Goal: Task Accomplishment & Management: Complete application form

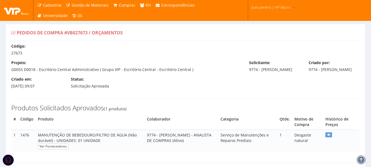
select select "15"
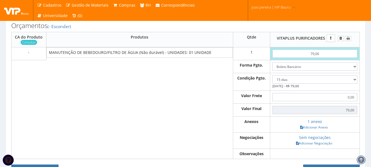
scroll to position [165, 0]
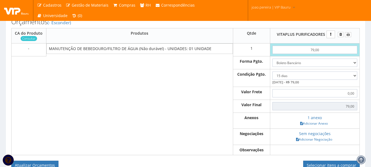
click at [81, 112] on td at bounding box center [139, 106] width 187 height 13
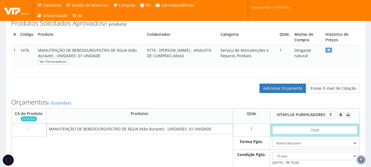
scroll to position [82, 0]
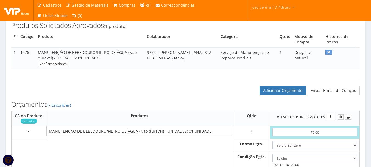
click at [288, 108] on h3 "Orçamentos (- Esconder)" at bounding box center [185, 104] width 349 height 7
click at [289, 95] on link "Adicionar Orçamento" at bounding box center [283, 90] width 46 height 9
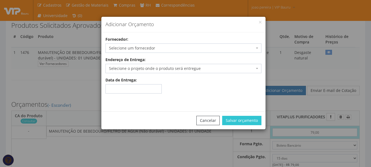
click at [156, 52] on div "Adicionar Orçamento Fornecedor: Selecione um fornecedor 2WD SOLUÇÕES E CONTROLE…" at bounding box center [185, 83] width 371 height 167
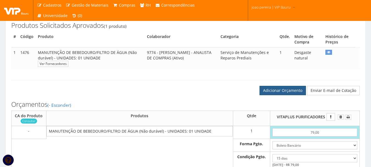
click at [286, 95] on link "Adicionar Orçamento" at bounding box center [283, 90] width 46 height 9
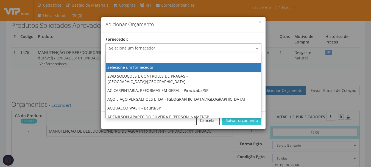
click at [162, 49] on span "Selecione um fornecedor" at bounding box center [182, 47] width 146 height 5
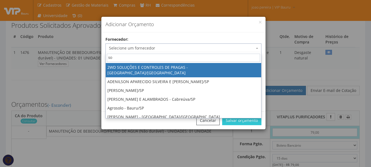
type input "sos"
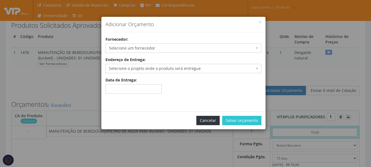
click at [210, 121] on button "Cancelar" at bounding box center [208, 120] width 23 height 9
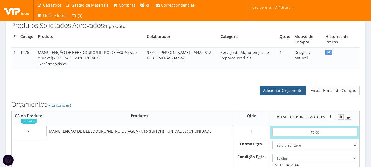
click at [289, 93] on link "Adicionar Orçamento" at bounding box center [283, 90] width 46 height 9
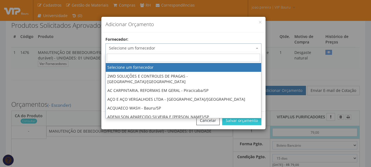
click at [147, 51] on span "Selecione um fornecedor" at bounding box center [184, 47] width 156 height 9
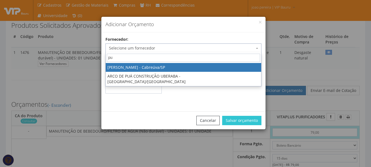
type input "p"
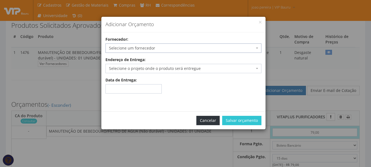
click at [212, 124] on button "Cancelar" at bounding box center [208, 120] width 23 height 9
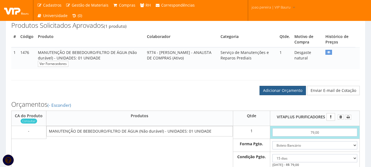
click at [291, 95] on link "Adicionar Orçamento" at bounding box center [283, 90] width 46 height 9
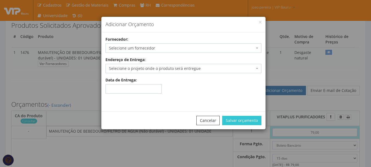
click at [165, 49] on span "Selecione um fornecedor" at bounding box center [182, 47] width 146 height 5
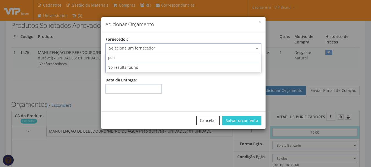
type input "pur"
click at [208, 122] on button "Cancelar" at bounding box center [208, 120] width 23 height 9
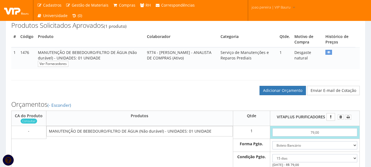
click at [197, 80] on div "Adicionar Orçamento Enviar E-mail de Cotação" at bounding box center [185, 84] width 357 height 21
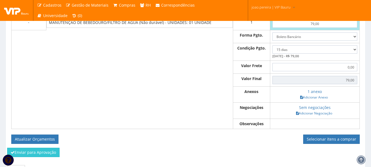
scroll to position [227, 0]
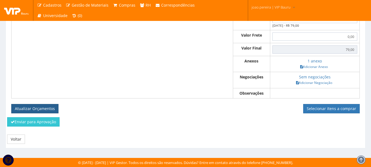
click at [33, 109] on button "Atualizar Orçamentos" at bounding box center [34, 108] width 47 height 9
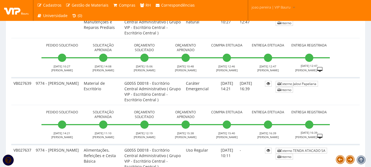
scroll to position [660, 0]
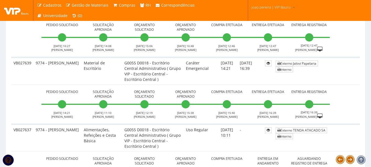
click at [352, 76] on td "Externo Jalovi Papelaria Interno" at bounding box center [317, 70] width 86 height 27
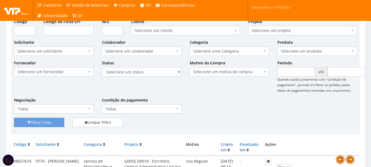
scroll to position [0, 0]
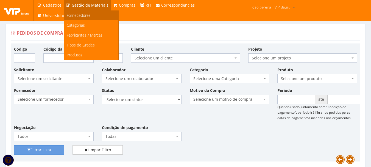
click at [80, 15] on span "Fornecedores" at bounding box center [79, 15] width 24 height 5
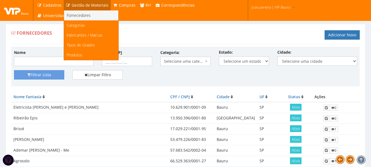
click at [85, 15] on span "Fornecedores" at bounding box center [79, 15] width 24 height 5
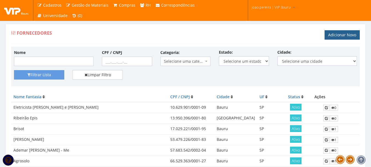
click at [346, 34] on link "Adicionar Novo" at bounding box center [342, 34] width 35 height 9
click at [115, 62] on input "CPF / CNPJ" at bounding box center [127, 61] width 50 height 9
paste input "10.971.762/0001-99"
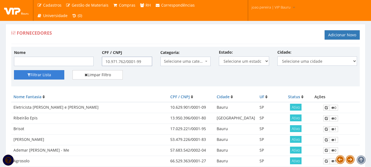
type input "10.971.762/0001-99"
click at [33, 74] on button "Filtrar Lista" at bounding box center [39, 74] width 50 height 9
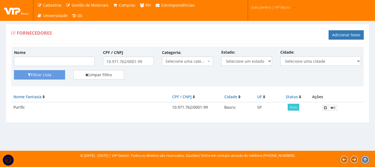
click at [296, 108] on span "Ativo" at bounding box center [294, 107] width 12 height 7
click at [326, 109] on icon at bounding box center [325, 108] width 3 height 4
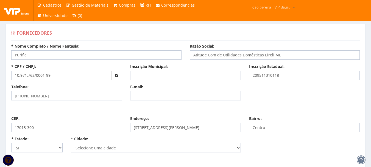
select select "4773"
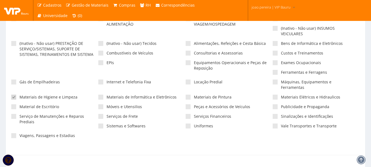
scroll to position [159, 0]
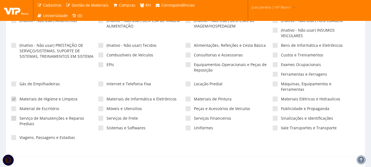
click at [13, 116] on span at bounding box center [13, 118] width 5 height 5
click at [20, 117] on input"] "Serviço de Manutenções e Reparos Prediais" at bounding box center [22, 119] width 4 height 4
checkbox input"] "true"
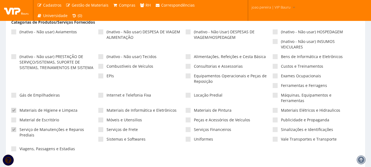
scroll to position [132, 0]
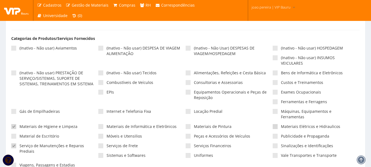
click at [276, 124] on span at bounding box center [275, 126] width 5 height 5
click at [281, 125] on input"] "Materiais Elétricos e Hidraulicos" at bounding box center [283, 127] width 4 height 4
checkbox input"] "true"
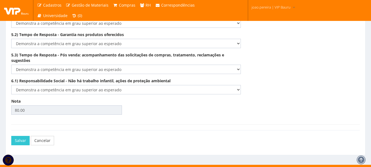
scroll to position [959, 0]
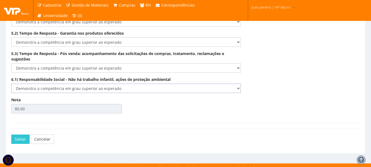
click at [238, 84] on select "-- Selecione -- Não demonstra a competência esperada Demonstra a competência em…" at bounding box center [126, 88] width 230 height 9
select select "5"
click at [11, 84] on select "-- Selecione -- Não demonstra a competência esperada Demonstra a competência em…" at bounding box center [126, 88] width 230 height 9
type input "81.00"
click at [238, 63] on select "-- Selecione -- Não demonstra a competência esperada Demonstra a competência em…" at bounding box center [126, 67] width 230 height 9
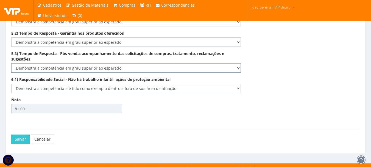
select select "5"
click at [11, 63] on select "-- Selecione -- Não demonstra a competência esperada Demonstra a competência em…" at bounding box center [126, 67] width 230 height 9
type input "82.33"
click at [21, 135] on button "Salvar" at bounding box center [20, 138] width 18 height 9
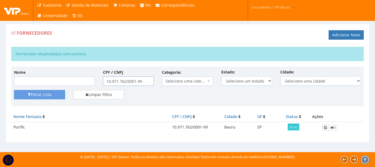
drag, startPoint x: 147, startPoint y: 81, endPoint x: 78, endPoint y: 80, distance: 69.5
click at [78, 80] on div "Nome CPF / CNPJ 10.971.762/0001-99 Categoria: Selecione uma categoria (Inativo …" at bounding box center [188, 79] width 356 height 21
paste input "34.999.543/0001-8"
type input "34.999.543/0001-8"
click at [42, 94] on button "Filtrar Lista" at bounding box center [39, 94] width 51 height 9
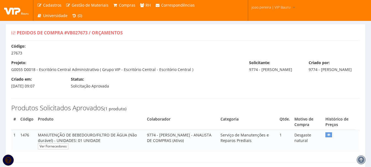
select select "15"
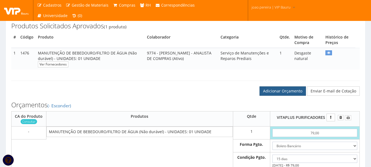
scroll to position [82, 0]
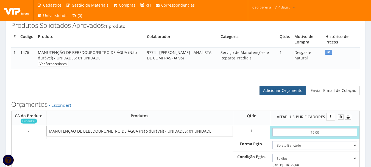
click at [286, 95] on link "Adicionar Orçamento" at bounding box center [283, 90] width 46 height 9
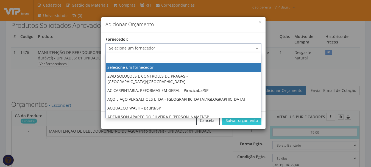
click at [172, 44] on span "Selecione um fornecedor" at bounding box center [184, 47] width 156 height 9
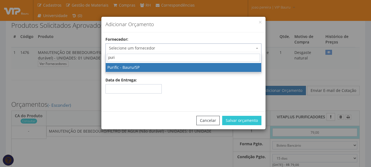
type input "purif"
select select "1184"
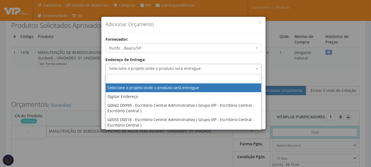
click at [253, 67] on span "Selecione o projeto onde o produto será entregue" at bounding box center [182, 68] width 146 height 5
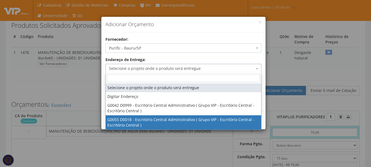
select select "55"
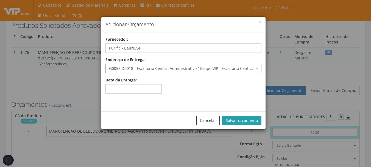
click at [247, 119] on button "Salvar orçamento" at bounding box center [241, 120] width 39 height 9
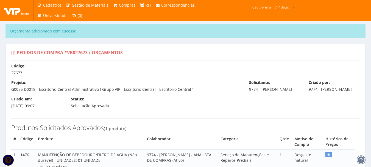
select select "15"
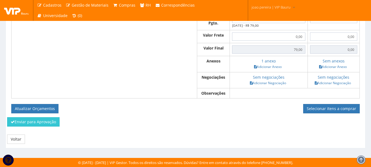
scroll to position [168, 0]
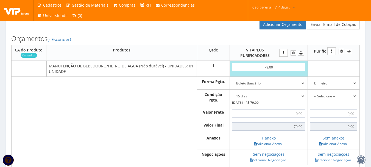
click at [344, 71] on input "text" at bounding box center [333, 67] width 47 height 8
type input "8"
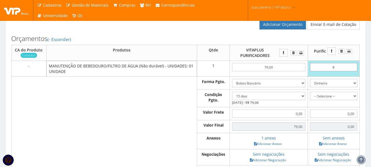
type input "8,00"
type input "85"
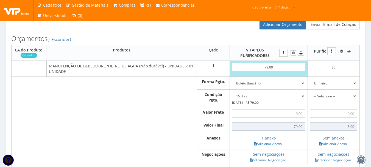
type input "85,00"
type input "85"
click at [354, 87] on select "Dinheiro Boleto Bancário Depósito Transferência Bancária Cartão de Crédito Cart…" at bounding box center [333, 83] width 47 height 8
select select "1"
click at [311, 84] on select "Dinheiro Boleto Bancário Depósito Transferência Bancária Cartão de Crédito Cart…" at bounding box center [333, 83] width 47 height 8
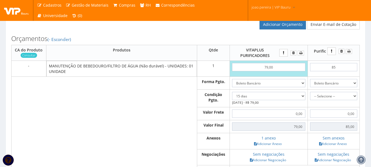
click at [358, 104] on td "-- Selecione -- À vista 7 dias" at bounding box center [334, 99] width 52 height 18
click at [359, 98] on td "-- Selecione -- À vista 7 dias" at bounding box center [334, 99] width 52 height 18
click at [349, 99] on select "-- Selecione -- À vista 7 dias 10 dias" at bounding box center [333, 96] width 47 height 8
select select "15"
click at [311, 97] on select "-- Selecione -- À vista 7 dias 10 dias" at bounding box center [333, 96] width 47 height 8
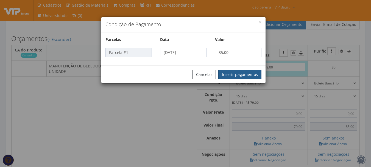
click at [250, 70] on button "Inserir pagamentos" at bounding box center [240, 74] width 43 height 9
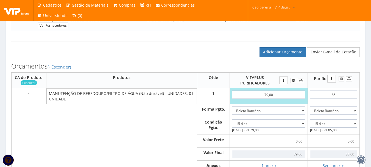
scroll to position [223, 0]
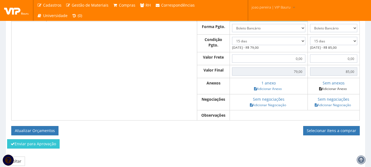
click at [337, 92] on link "Adicionar Anexo" at bounding box center [333, 89] width 31 height 6
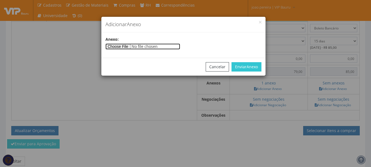
click at [124, 46] on input"] "file" at bounding box center [143, 46] width 75 height 6
type input"] "C:\fakepath\BEBEDOURO PURIFIC.jpg"
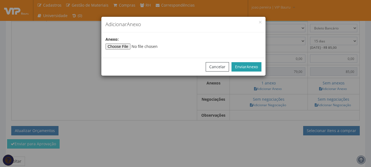
click at [249, 65] on span "Anexo" at bounding box center [252, 66] width 11 height 5
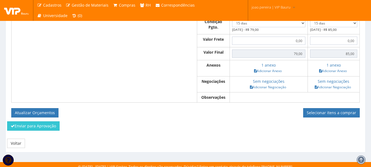
scroll to position [250, 0]
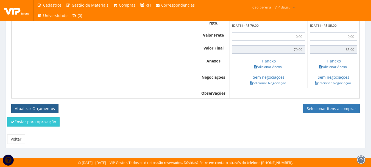
click at [32, 107] on button "Atualizar Orçamentos" at bounding box center [34, 108] width 47 height 9
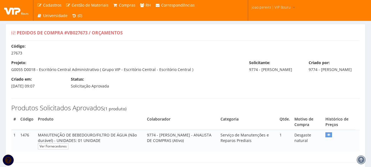
select select "15"
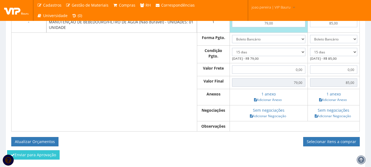
scroll to position [192, 0]
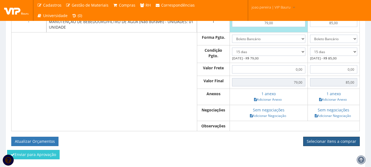
drag, startPoint x: 343, startPoint y: 146, endPoint x: 237, endPoint y: 21, distance: 163.8
click at [343, 146] on link "Selecionar itens a comprar" at bounding box center [331, 141] width 57 height 9
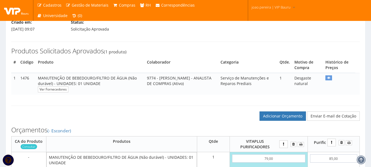
scroll to position [55, 0]
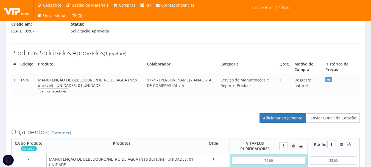
click at [2, 127] on div "Pedidos de Compra #VB027673 / Orçamentos Código: 27673 Projeto: G0055 D0018 - E…" at bounding box center [185, 147] width 369 height 356
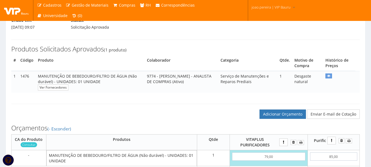
scroll to position [110, 0]
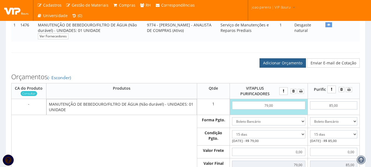
click at [294, 68] on link "Adicionar Orçamento" at bounding box center [283, 62] width 46 height 9
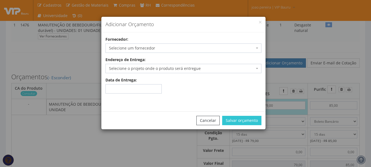
click at [262, 22] on div "Adicionar Orçamento" at bounding box center [183, 25] width 164 height 16
click at [261, 23] on button "button" at bounding box center [260, 22] width 2 height 2
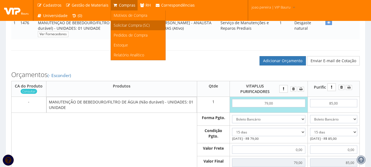
scroll to position [137, 0]
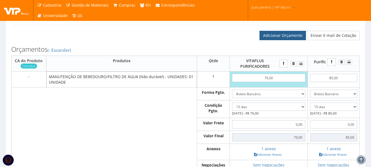
click at [281, 39] on link "Adicionar Orçamento" at bounding box center [283, 35] width 46 height 9
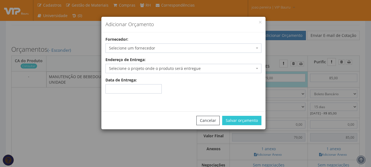
click at [146, 48] on span "Selecione um fornecedor" at bounding box center [182, 47] width 146 height 5
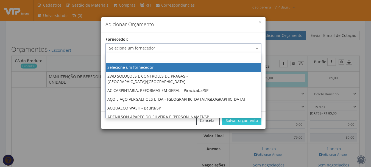
click at [139, 51] on span "Selecione um fornecedor" at bounding box center [184, 47] width 156 height 9
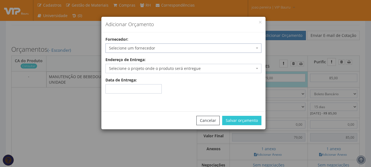
click at [137, 49] on span "Selecione um fornecedor" at bounding box center [182, 47] width 146 height 5
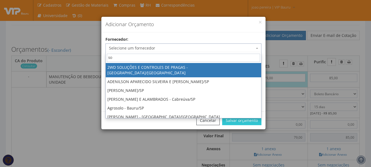
type input "sos"
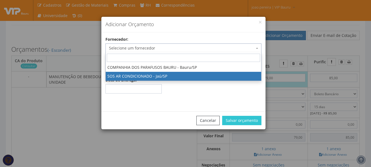
click at [208, 126] on div "Cancelar Salvar orçamento" at bounding box center [183, 120] width 164 height 18
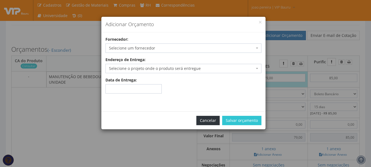
click at [209, 123] on button "Cancelar" at bounding box center [208, 120] width 23 height 9
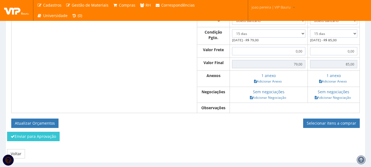
scroll to position [220, 0]
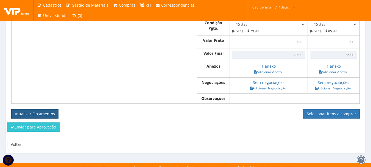
click at [26, 118] on button "Atualizar Orçamentos" at bounding box center [34, 113] width 47 height 9
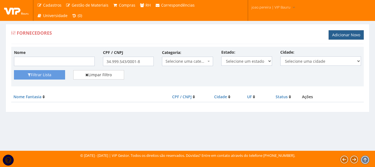
click at [349, 32] on link "Adicionar Novo" at bounding box center [346, 34] width 35 height 9
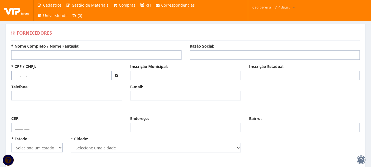
drag, startPoint x: 40, startPoint y: 76, endPoint x: 0, endPoint y: 81, distance: 40.1
paste input "34.999.543/0001-8"
type input "34.999.543/0001-8"
drag, startPoint x: 29, startPoint y: 53, endPoint x: 34, endPoint y: 54, distance: 4.7
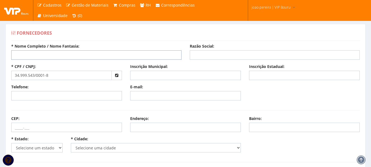
click at [29, 53] on input "* Nome Completo / Nome Fantasia:" at bounding box center [96, 54] width 170 height 9
click at [63, 53] on input "* Nome Completo / Nome Fantasia:" at bounding box center [96, 54] width 170 height 9
paste input "SOS FILTROS E MAQUINAS DE GELO LTDA"
type input "SOS FILTROS E MAQUINAS DE GELO LTDA"
click at [225, 56] on input "Razão Social:" at bounding box center [275, 54] width 170 height 9
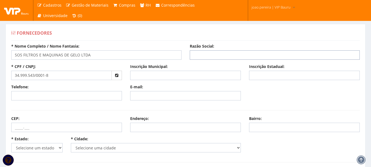
click at [217, 55] on input "Razão Social:" at bounding box center [275, 54] width 170 height 9
paste input "SOS FILTROS E MAQUINAS DE GELO LTDA"
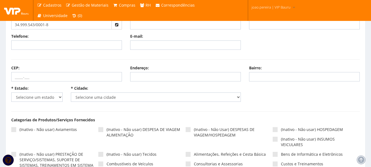
scroll to position [55, 0]
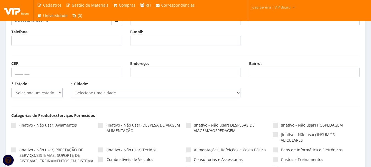
type input "SOS FILTROS E MAQUINAS DE GELO LTDA"
click at [59, 93] on select "Selecione um estado AC AL AM AP BA Cacheu CE DF ES GO MA MG MS MT PA PB PE PI P…" at bounding box center [36, 92] width 51 height 9
select select "25"
click at [11, 88] on select "Selecione um estado AC AL AM AP BA Cacheu CE DF ES GO MA MG MS MT PA PB PE PI P…" at bounding box center [36, 92] width 51 height 9
click at [176, 94] on select "Selecione uma cidade" at bounding box center [156, 92] width 170 height 9
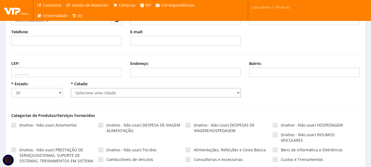
select select "4773"
click at [71, 88] on select "Selecione uma cidade Adamantina Adolfo Aguaí Águas da Prata Águas de Lindóia Ág…" at bounding box center [156, 92] width 170 height 9
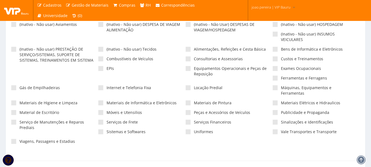
scroll to position [165, 0]
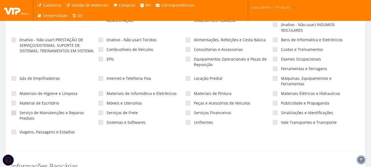
click at [15, 110] on span at bounding box center [13, 112] width 5 height 5
click at [20, 111] on input"] "Serviço de Manutenções e Reparos Prediais" at bounding box center [22, 113] width 4 height 4
checkbox input"] "true"
click at [188, 60] on span at bounding box center [188, 59] width 5 height 5
click at [194, 60] on input"] "Equipamentos Operacionais e Peças de Reposição" at bounding box center [196, 59] width 4 height 4
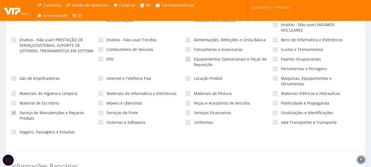
checkbox input"] "true"
click at [275, 91] on span at bounding box center [275, 93] width 5 height 5
click at [281, 92] on input"] "Materiais Elétricos e Hidraulicos" at bounding box center [283, 94] width 4 height 4
checkbox input"] "true"
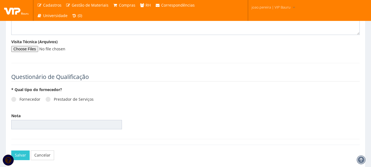
scroll to position [751, 0]
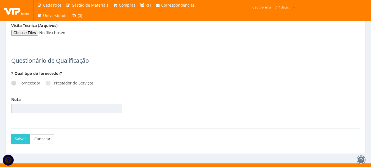
click at [15, 81] on span at bounding box center [13, 83] width 5 height 5
click at [20, 81] on input "Fornecedor" at bounding box center [22, 83] width 4 height 4
radio input "true"
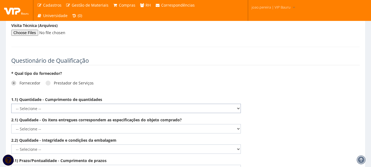
drag, startPoint x: 239, startPoint y: 102, endPoint x: 233, endPoint y: 106, distance: 8.0
click at [239, 104] on select "-- Selecione -- Não demonstra a competência esperada Demonstra a competência em…" at bounding box center [126, 108] width 230 height 9
select select "5"
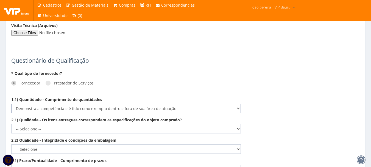
click at [11, 104] on select "-- Selecione -- Não demonstra a competência esperada Demonstra a competência em…" at bounding box center [126, 108] width 230 height 9
drag, startPoint x: 237, startPoint y: 123, endPoint x: 227, endPoint y: 127, distance: 10.7
click at [237, 124] on select "-- Selecione -- Não demonstra a competência esperada Demonstra a competência em…" at bounding box center [126, 128] width 230 height 9
select select "5"
click at [11, 124] on select "-- Selecione -- Não demonstra a competência esperada Demonstra a competência em…" at bounding box center [126, 128] width 230 height 9
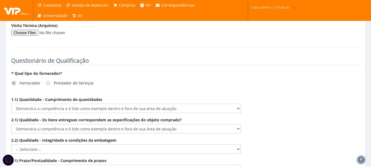
click at [242, 143] on div "2.2) Qualidade - Integridade e condições da embalagem -- Selecione -- Não demon…" at bounding box center [126, 145] width 238 height 16
click at [240, 144] on select "-- Selecione -- Não demonstra a competência esperada Demonstra a competência em…" at bounding box center [126, 148] width 230 height 9
select select "5"
click at [11, 144] on select "-- Selecione -- Não demonstra a competência esperada Demonstra a competência em…" at bounding box center [126, 148] width 230 height 9
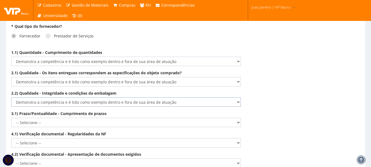
scroll to position [806, 0]
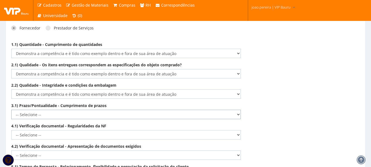
click at [238, 110] on select "-- Selecione -- Não demonstra a competência esperada Demonstra a competência em…" at bounding box center [126, 114] width 230 height 9
select select "5"
click at [11, 110] on select "-- Selecione -- Não demonstra a competência esperada Demonstra a competência em…" at bounding box center [126, 114] width 230 height 9
click at [237, 130] on select "-- Selecione -- Não demonstra a competência esperada Demonstra a competência em…" at bounding box center [126, 134] width 230 height 9
select select "5"
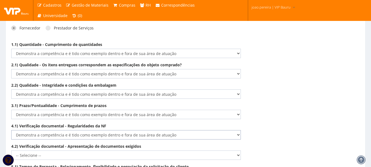
click at [11, 130] on select "-- Selecione -- Não demonstra a competência esperada Demonstra a competência em…" at bounding box center [126, 134] width 230 height 9
click at [239, 150] on select "-- Selecione -- Não demonstra a competência esperada Demonstra a competência em…" at bounding box center [126, 154] width 230 height 9
select select "5"
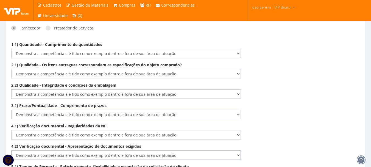
click at [11, 150] on select "-- Selecione -- Não demonstra a competência esperada Demonstra a competência em…" at bounding box center [126, 154] width 230 height 9
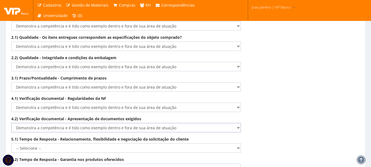
scroll to position [861, 0]
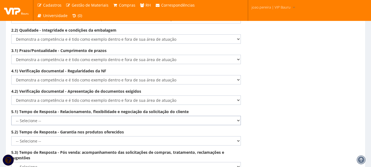
click at [240, 116] on select "-- Selecione -- Não demonstra a competência esperada Demonstra a competência em…" at bounding box center [126, 120] width 230 height 9
select select "5"
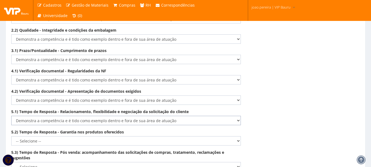
click at [11, 116] on select "-- Selecione -- Não demonstra a competência esperada Demonstra a competência em…" at bounding box center [126, 120] width 230 height 9
click at [240, 136] on select "-- Selecione -- Não demonstra a competência esperada Demonstra a competência em…" at bounding box center [126, 140] width 230 height 9
select select "5"
click at [11, 136] on select "-- Selecione -- Não demonstra a competência esperada Demonstra a competência em…" at bounding box center [126, 140] width 230 height 9
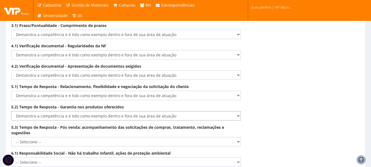
scroll to position [916, 0]
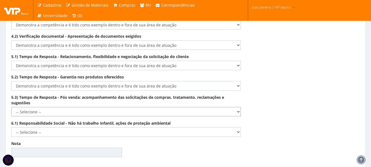
click at [237, 107] on select "-- Selecione -- Não demonstra a competência esperada Demonstra a competência em…" at bounding box center [126, 111] width 230 height 9
select select "5"
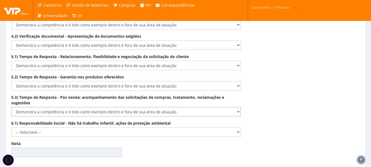
click at [11, 107] on select "-- Selecione -- Não demonstra a competência esperada Demonstra a competência em…" at bounding box center [126, 111] width 230 height 9
click at [239, 127] on select "-- Selecione -- Não demonstra a competência esperada Demonstra a competência em…" at bounding box center [126, 131] width 230 height 9
select select "5"
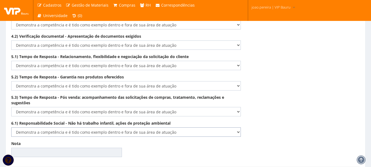
click at [11, 127] on select "-- Selecione -- Não demonstra a competência esperada Demonstra a competência em…" at bounding box center [126, 131] width 230 height 9
type input "100.00"
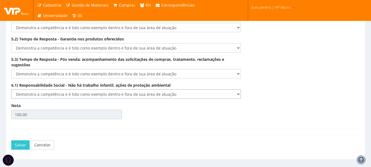
scroll to position [959, 0]
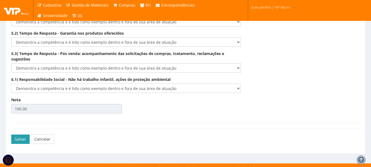
click at [21, 134] on button "Salvar" at bounding box center [20, 138] width 18 height 9
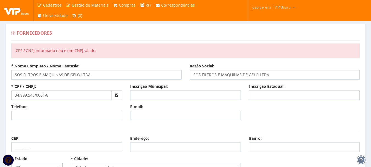
select select "4773"
click at [66, 95] on input "34.999.543/0001-8" at bounding box center [61, 94] width 101 height 9
type input "34.999.543/0001-86"
click at [75, 109] on div "Telefone:" at bounding box center [66, 112] width 119 height 16
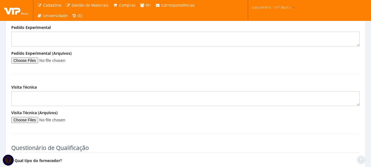
scroll to position [770, 0]
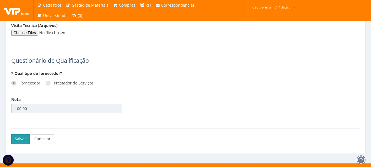
click at [15, 134] on button "Salvar" at bounding box center [20, 138] width 18 height 9
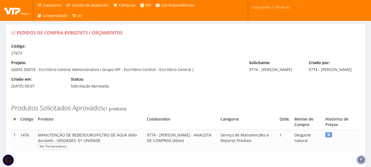
select select "15"
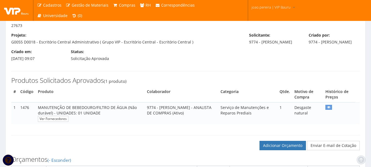
scroll to position [55, 0]
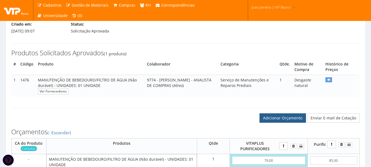
click at [274, 119] on link "Adicionar Orçamento" at bounding box center [283, 117] width 46 height 9
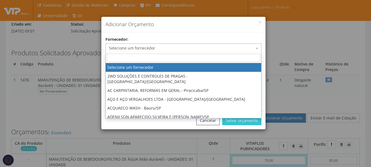
click at [141, 47] on span "Selecione um fornecedor" at bounding box center [182, 47] width 146 height 5
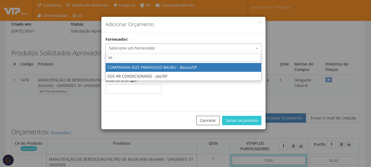
type input "s"
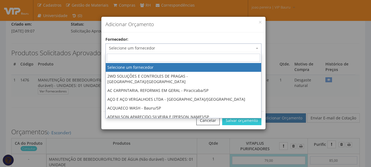
click at [142, 58] on input "search" at bounding box center [183, 58] width 153 height 8
paste input "SOS FILTROS E MAQUINAS DE GELO LTDA"
type input "SOS FILTROS E MAQUINAS DE GELO LTDA"
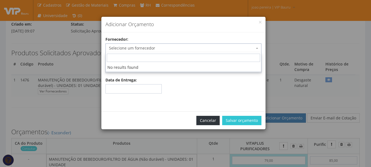
click at [214, 121] on button "Cancelar" at bounding box center [208, 120] width 23 height 9
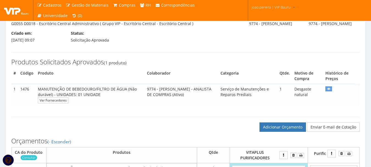
scroll to position [27, 0]
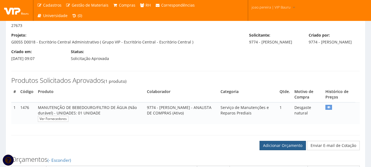
click at [283, 150] on link "Adicionar Orçamento" at bounding box center [283, 145] width 46 height 9
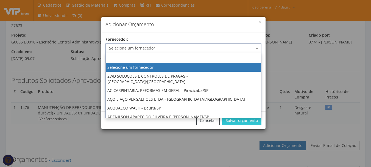
click at [135, 50] on span "Selecione um fornecedor" at bounding box center [182, 47] width 146 height 5
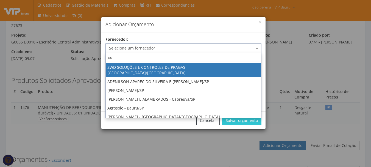
type input "s"
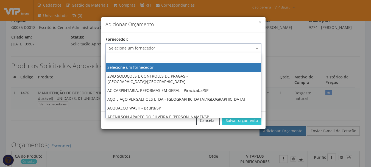
scroll to position [55, 0]
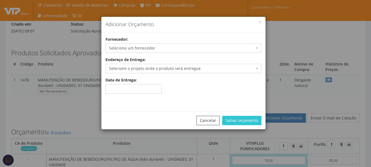
click at [262, 22] on div "Adicionar Orçamento" at bounding box center [183, 25] width 164 height 16
click at [208, 125] on button "Cancelar" at bounding box center [208, 120] width 23 height 9
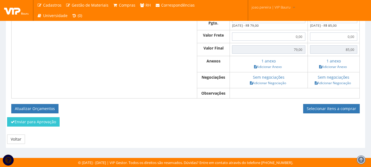
scroll to position [231, 0]
drag, startPoint x: 21, startPoint y: 101, endPoint x: 23, endPoint y: 107, distance: 5.7
click at [21, 102] on div "CA do Produto Consultar Produtos Qtde VITAPLUS PURIFICADORES 79,00 85,00 Forma …" at bounding box center [185, 40] width 349 height 145
click at [25, 110] on button "Atualizar Orçamentos" at bounding box center [34, 108] width 47 height 9
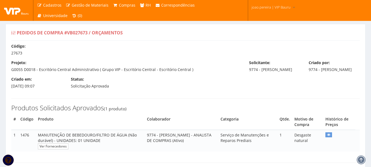
select select "15"
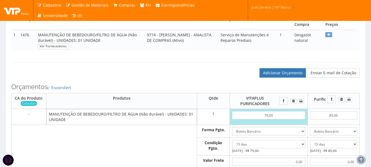
scroll to position [110, 0]
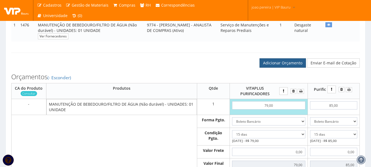
click at [284, 68] on link "Adicionar Orçamento" at bounding box center [283, 62] width 46 height 9
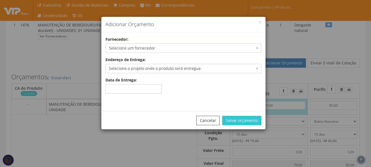
click at [166, 48] on span "Selecione um fornecedor" at bounding box center [182, 47] width 146 height 5
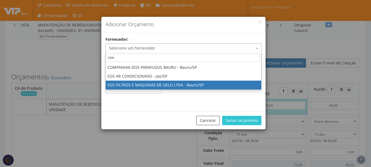
type input "sos"
select select "2593"
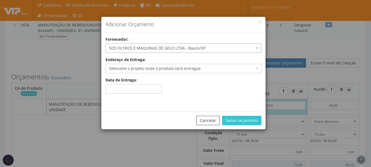
click at [175, 66] on span "Selecione o projeto onde o produto será entregue" at bounding box center [182, 68] width 146 height 5
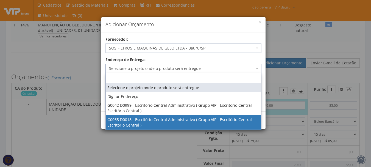
select select "55"
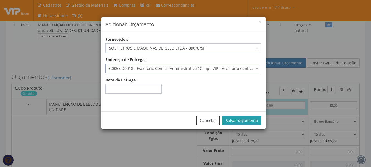
click at [244, 119] on button "Salvar orçamento" at bounding box center [241, 120] width 39 height 9
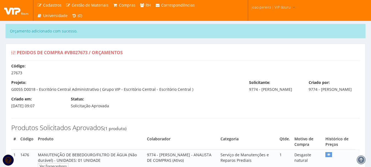
select select "15"
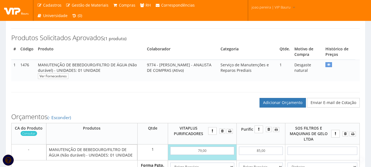
scroll to position [137, 0]
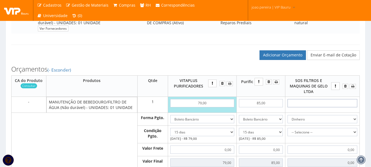
click at [325, 107] on input "text" at bounding box center [323, 103] width 70 height 8
type input "9"
type input "9,00"
type input "90"
type input "90,00"
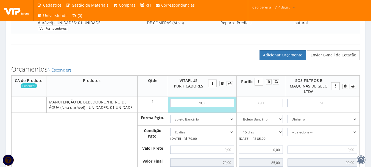
click at [325, 107] on input "90" at bounding box center [323, 103] width 70 height 8
type input "9,00"
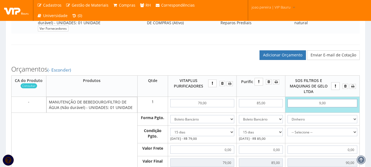
type input "9,00"
type input "90,00"
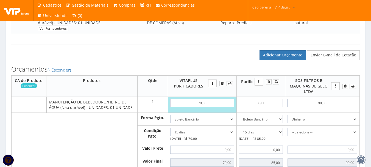
type input "90,00"
click at [352, 123] on select "Dinheiro Boleto Bancário Depósito Transferência Bancária Cartão de Crédito Cart…" at bounding box center [323, 119] width 70 height 8
select select "3"
click at [288, 120] on select "Dinheiro Boleto Bancário Depósito Transferência Bancária Cartão de Crédito Cart…" at bounding box center [323, 119] width 70 height 8
click at [359, 135] on td "-- Selecione -- À vista 7 dias" at bounding box center [322, 135] width 74 height 18
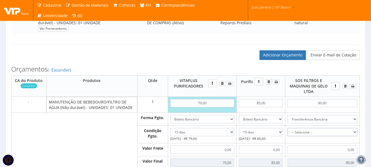
click at [356, 136] on select "-- Selecione -- À vista 7 dias 10 dias" at bounding box center [323, 132] width 70 height 8
select select "0"
click at [288, 133] on select "-- Selecione -- À vista 7 dias 10 dias" at bounding box center [323, 132] width 70 height 8
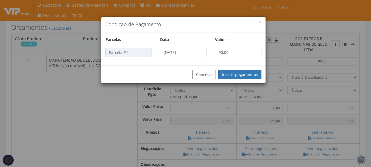
scroll to position [192, 0]
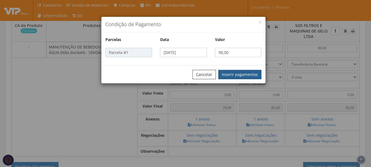
click at [235, 73] on button "Inserir pagamentos" at bounding box center [240, 74] width 43 height 9
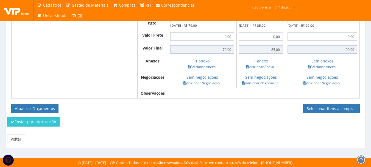
scroll to position [256, 0]
click at [327, 66] on link "Adicionar Anexo" at bounding box center [321, 67] width 31 height 6
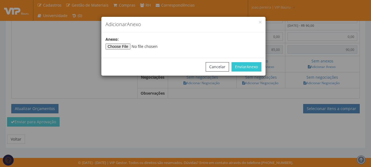
click at [123, 43] on div "Anexo :" at bounding box center [183, 43] width 164 height 13
click at [123, 45] on input"] "file" at bounding box center [143, 46] width 75 height 6
type input"] "C:\fakepath\BEBEDOUROS BAURU.jpg"
click at [255, 63] on button "Enviar Anexo" at bounding box center [247, 66] width 30 height 9
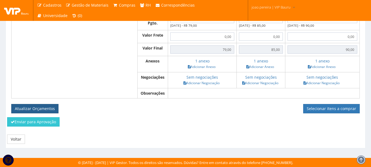
click at [47, 109] on button "Atualizar Orçamentos" at bounding box center [34, 108] width 47 height 9
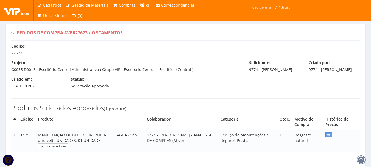
select select "15"
select select "0"
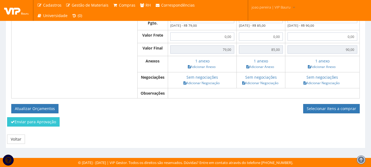
scroll to position [236, 0]
click at [329, 110] on link "Selecionar itens a comprar" at bounding box center [331, 108] width 57 height 9
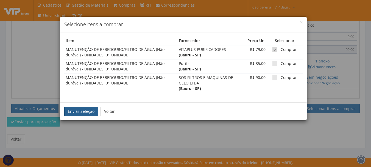
click at [80, 112] on button "Enviar Seleção" at bounding box center [81, 111] width 34 height 9
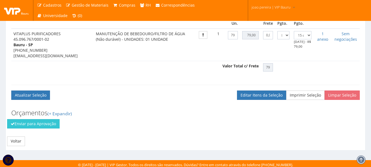
scroll to position [187, 0]
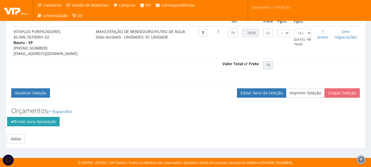
click at [32, 119] on button "Enviar para Aprovação" at bounding box center [33, 121] width 52 height 9
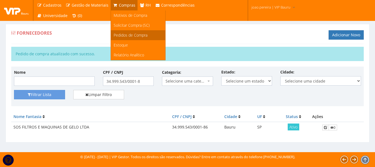
click at [131, 34] on span "Pedidos de Compra" at bounding box center [131, 34] width 34 height 5
